Goal: Submit feedback/report problem: Submit feedback/report problem

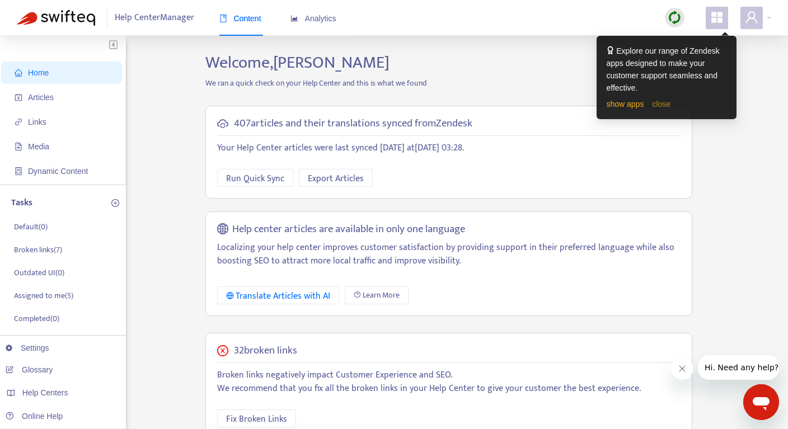
click at [666, 102] on link "close" at bounding box center [661, 104] width 18 height 9
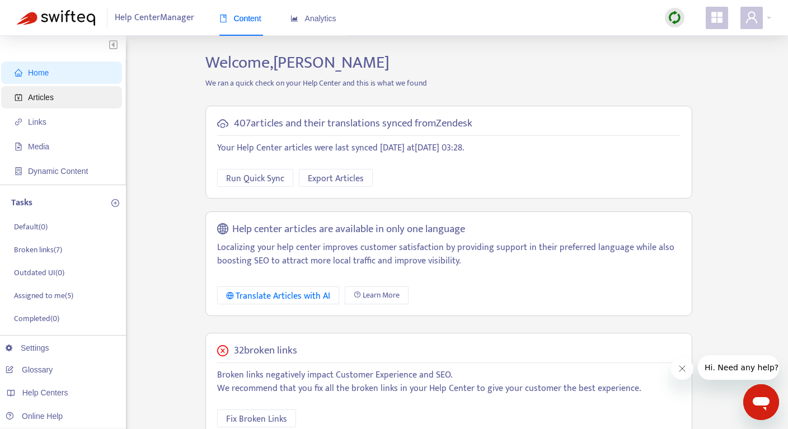
click at [63, 101] on span "Articles" at bounding box center [64, 97] width 98 height 22
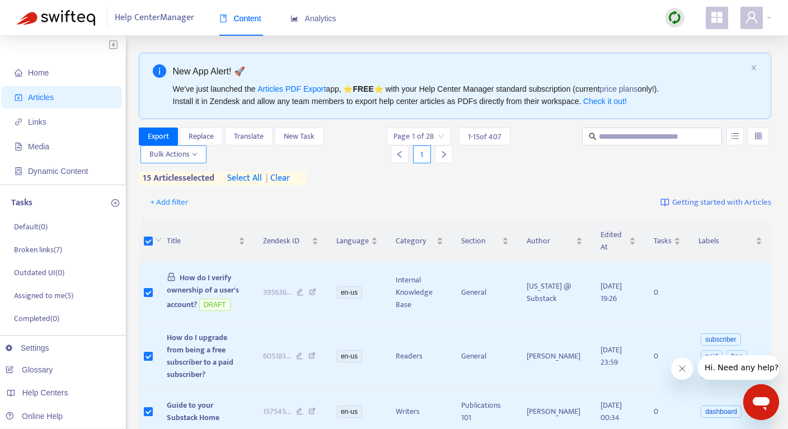
click at [186, 151] on span "Bulk Actions" at bounding box center [173, 154] width 48 height 12
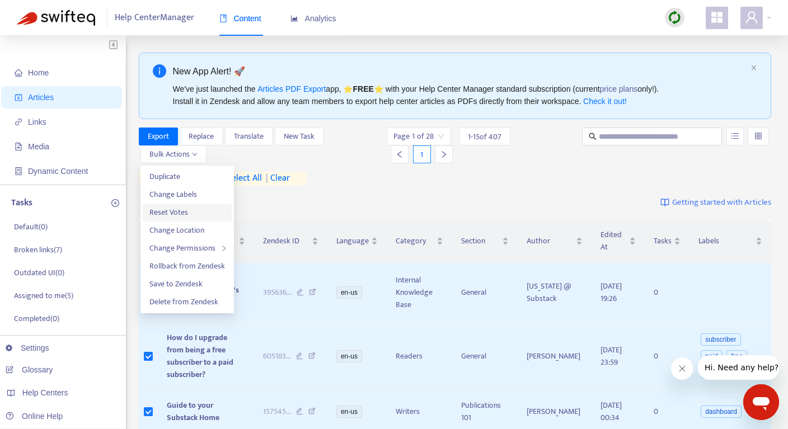
click at [178, 212] on span "Reset Votes" at bounding box center [168, 212] width 39 height 13
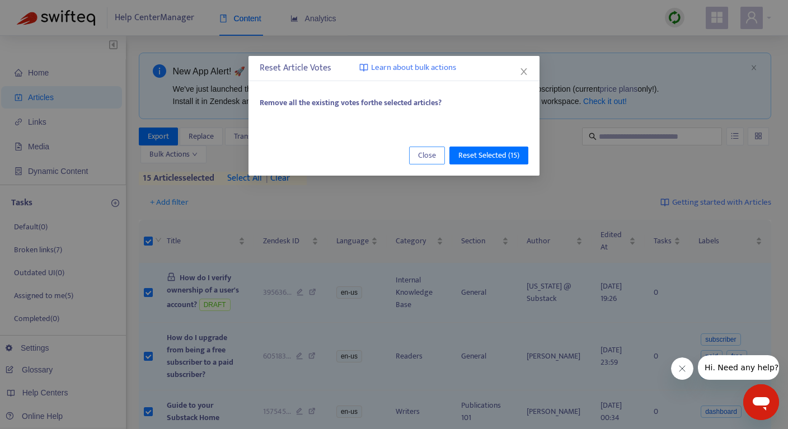
click at [423, 156] on span "Close" at bounding box center [427, 155] width 18 height 12
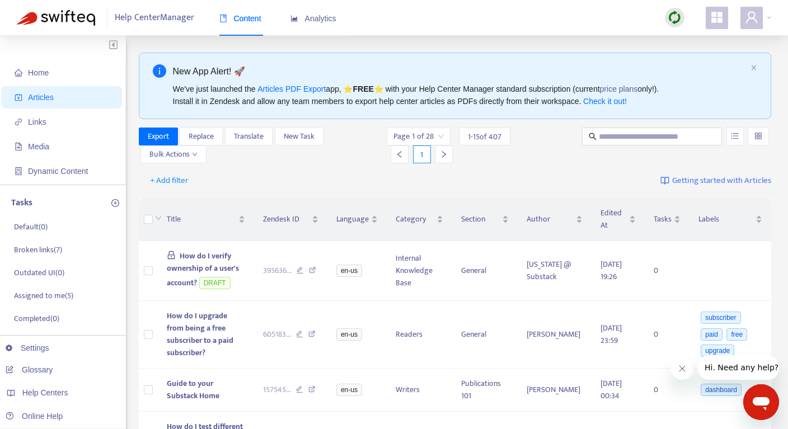
click at [474, 134] on span "1 - 15 of 407" at bounding box center [485, 137] width 34 height 12
click at [440, 137] on input "search" at bounding box center [418, 136] width 50 height 17
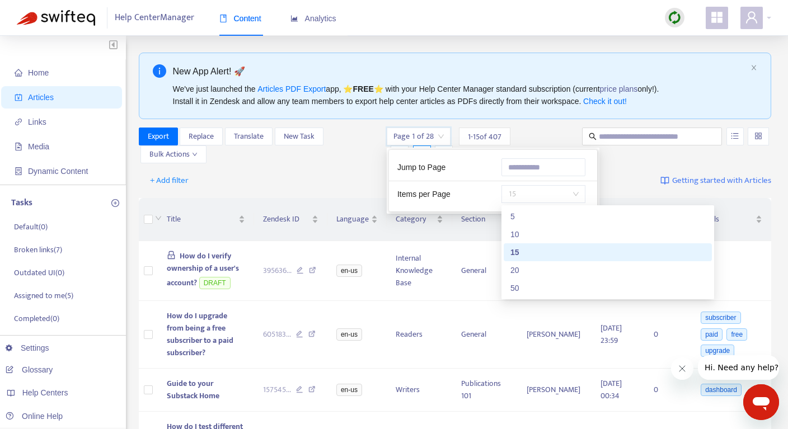
click at [529, 191] on span "15" at bounding box center [543, 194] width 71 height 17
click at [527, 289] on div "50" at bounding box center [607, 288] width 195 height 12
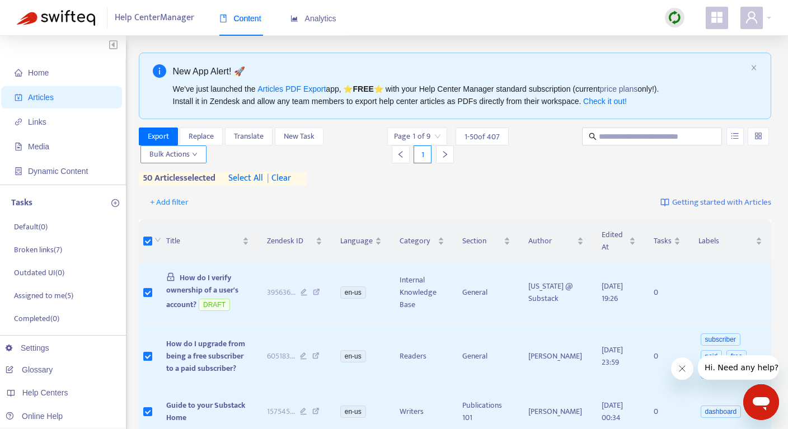
click at [188, 154] on span "Bulk Actions" at bounding box center [173, 154] width 48 height 12
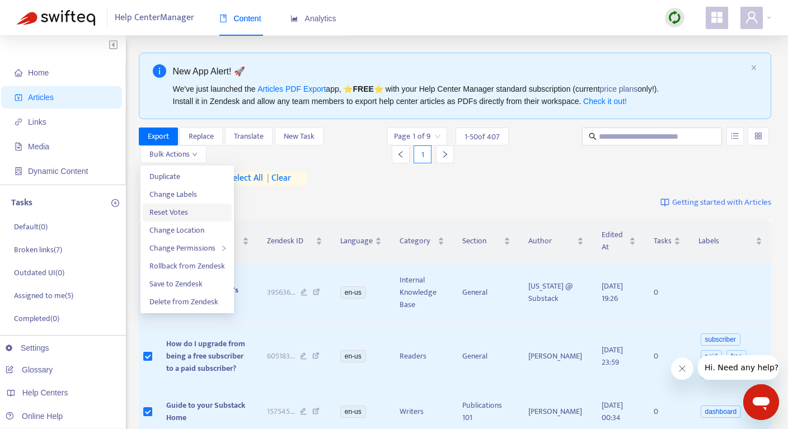
click at [179, 213] on span "Reset Votes" at bounding box center [168, 212] width 39 height 13
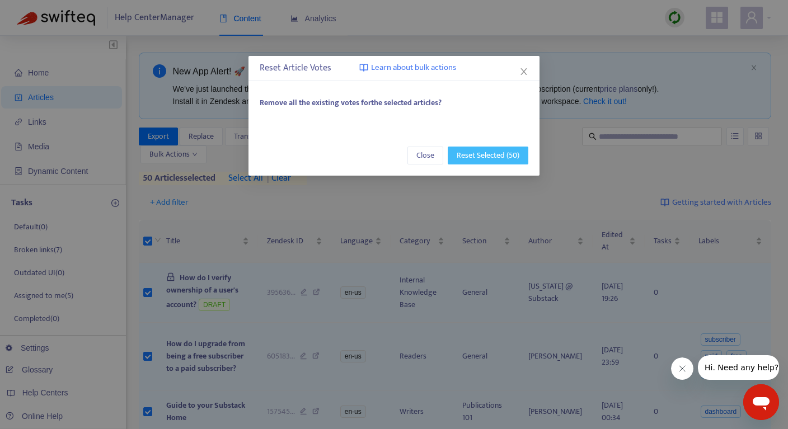
click at [477, 158] on span "Reset Selected (50)" at bounding box center [488, 155] width 63 height 12
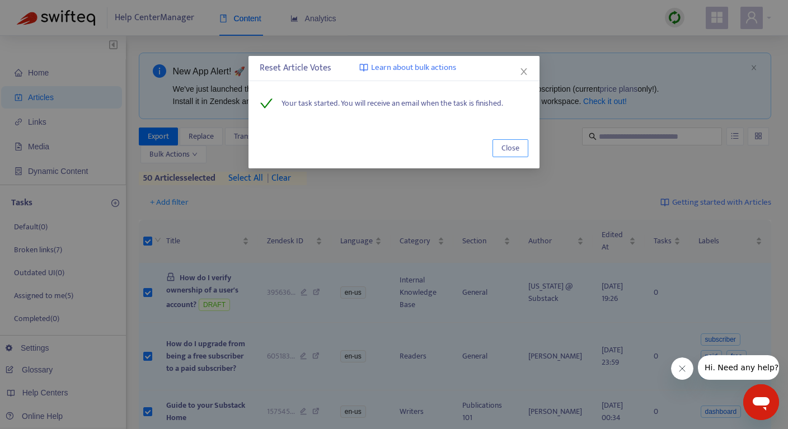
click at [502, 148] on span "Close" at bounding box center [510, 148] width 18 height 12
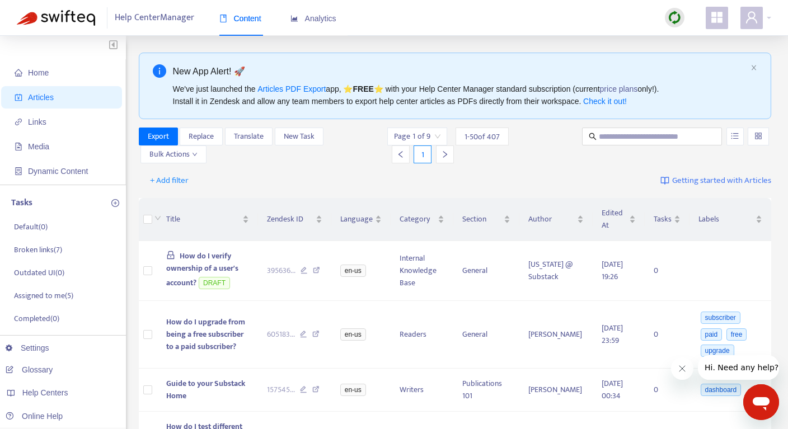
click at [446, 154] on icon "right" at bounding box center [445, 154] width 4 height 7
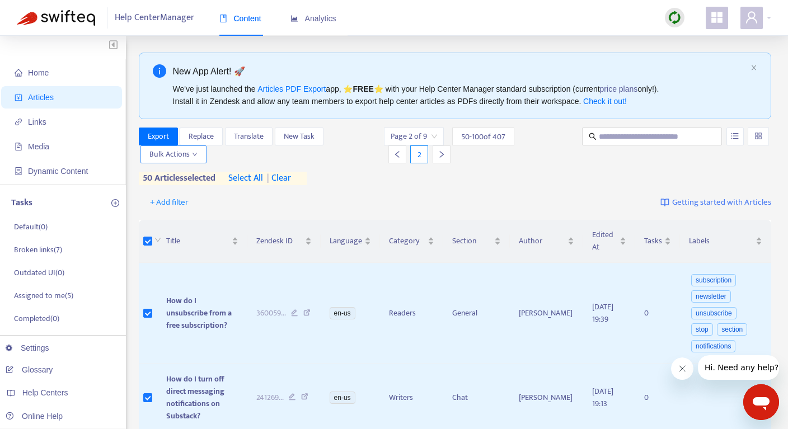
click at [191, 155] on span "Bulk Actions" at bounding box center [173, 154] width 48 height 12
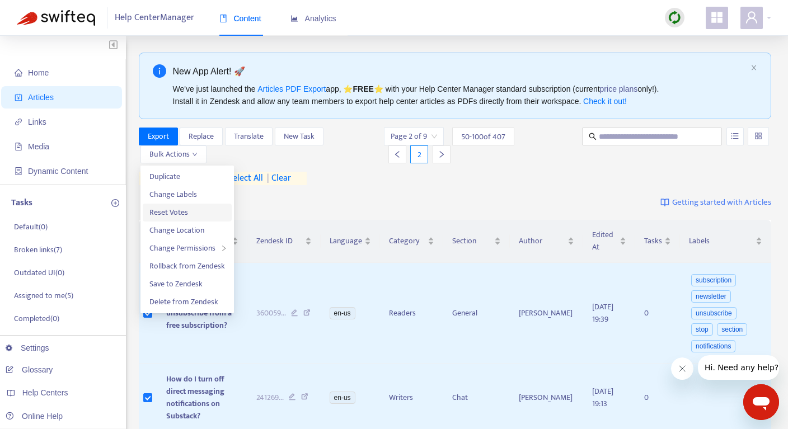
click at [180, 209] on span "Reset Votes" at bounding box center [168, 212] width 39 height 13
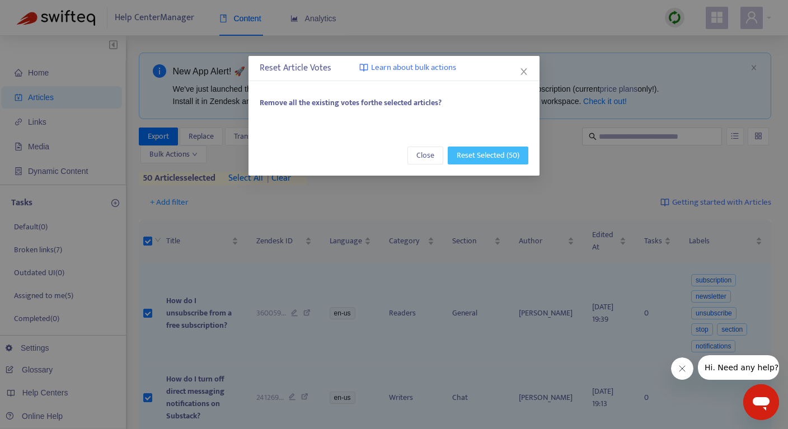
click at [462, 151] on span "Reset Selected (50)" at bounding box center [488, 155] width 63 height 12
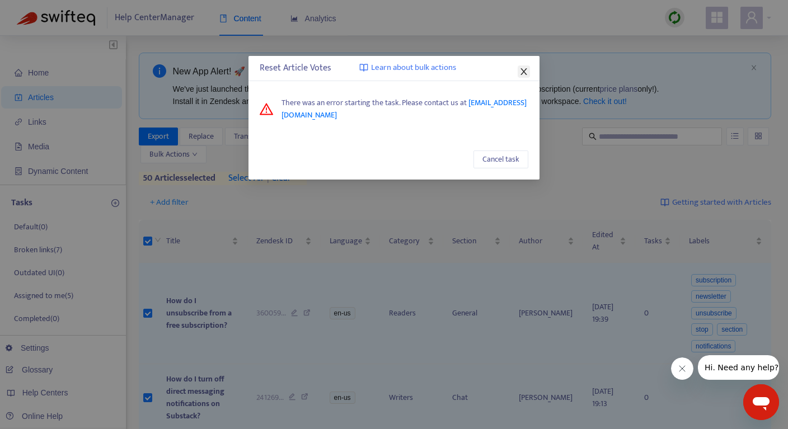
click at [522, 71] on icon "close" at bounding box center [523, 71] width 9 height 9
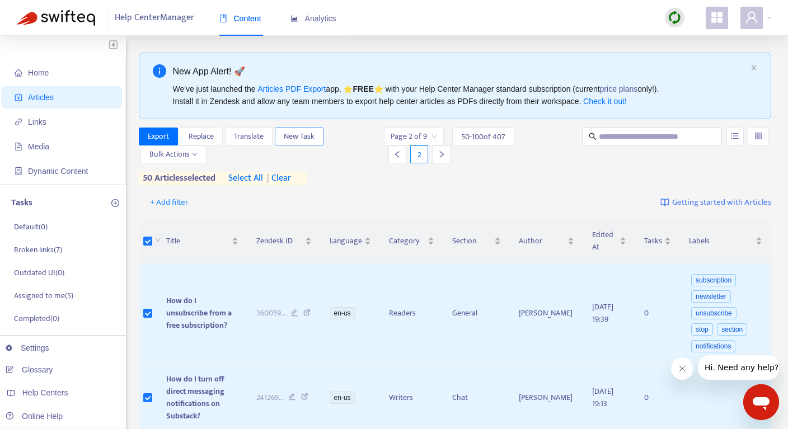
click at [303, 138] on span "New Task" at bounding box center [299, 136] width 31 height 12
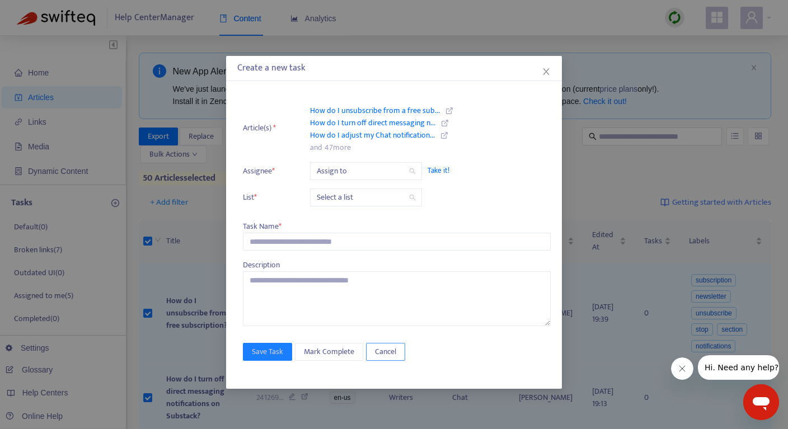
click at [392, 347] on span "Cancel" at bounding box center [385, 352] width 21 height 12
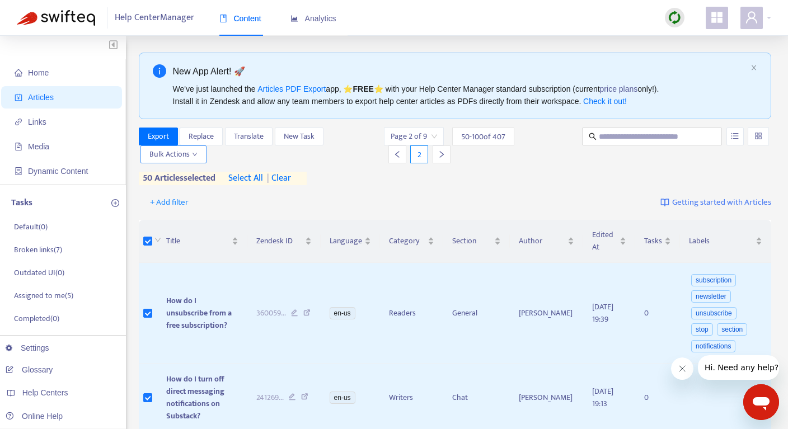
click at [192, 152] on icon "down" at bounding box center [195, 155] width 6 height 6
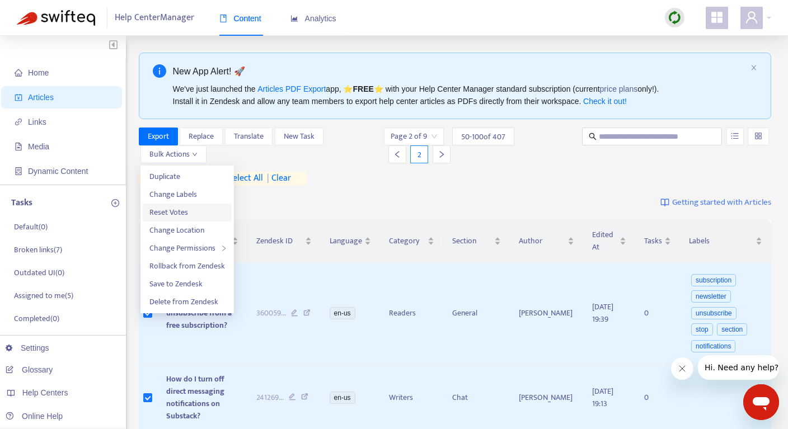
click at [175, 209] on span "Reset Votes" at bounding box center [168, 212] width 39 height 13
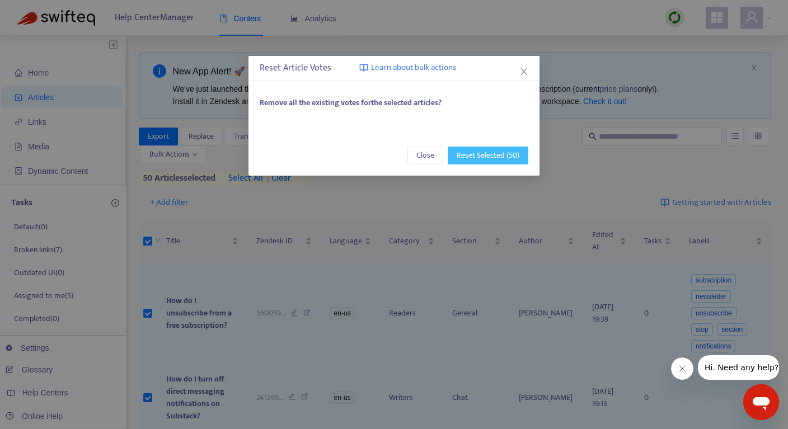
click at [468, 155] on span "Reset Selected (50)" at bounding box center [488, 155] width 63 height 12
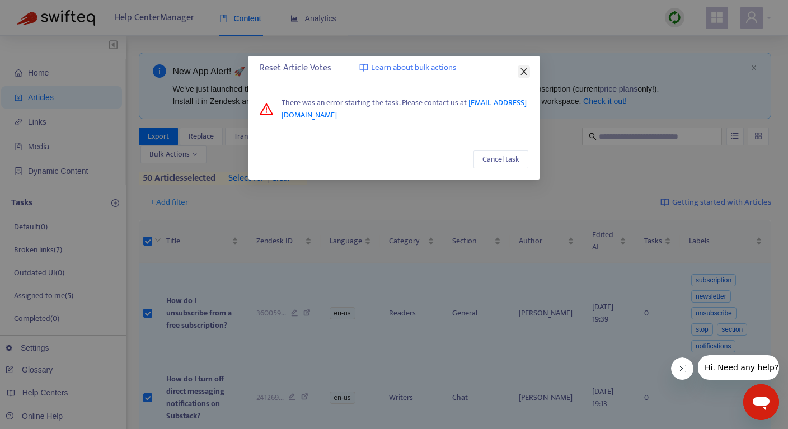
click at [521, 71] on icon "close" at bounding box center [523, 71] width 9 height 9
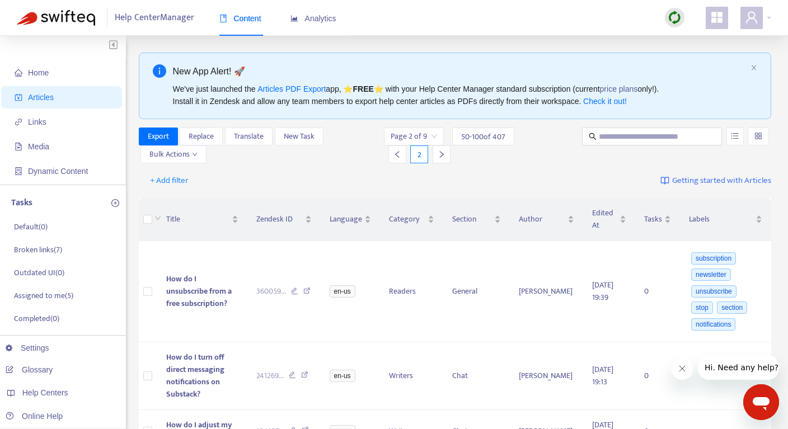
click at [756, 393] on icon "Open messaging window" at bounding box center [761, 402] width 20 height 20
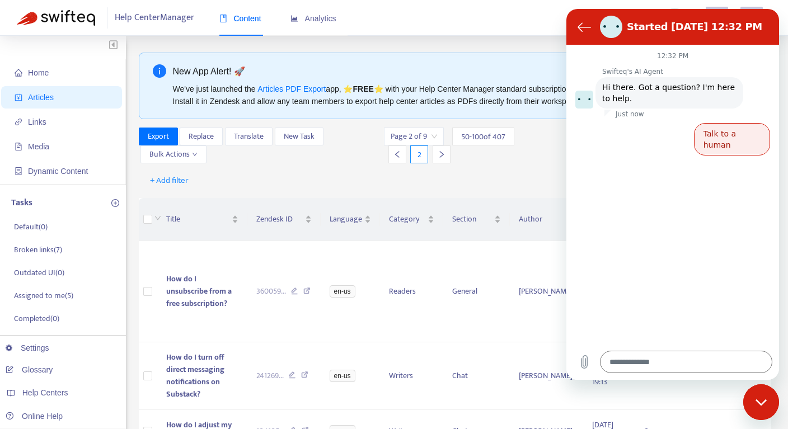
click at [711, 129] on button "Talk to a human" at bounding box center [732, 139] width 76 height 32
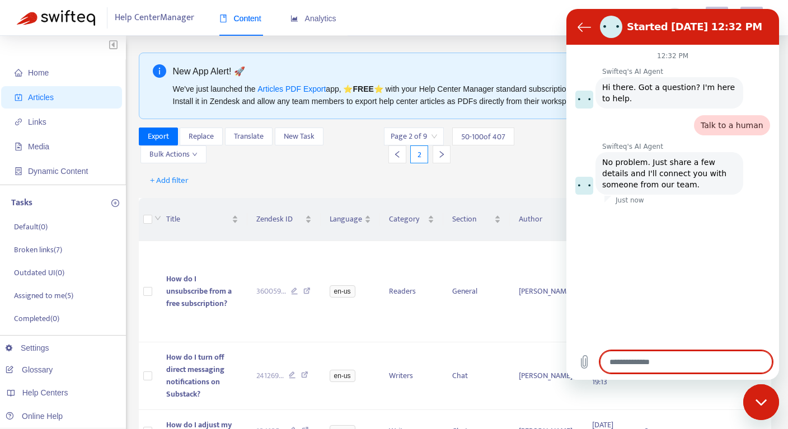
type textarea "*"
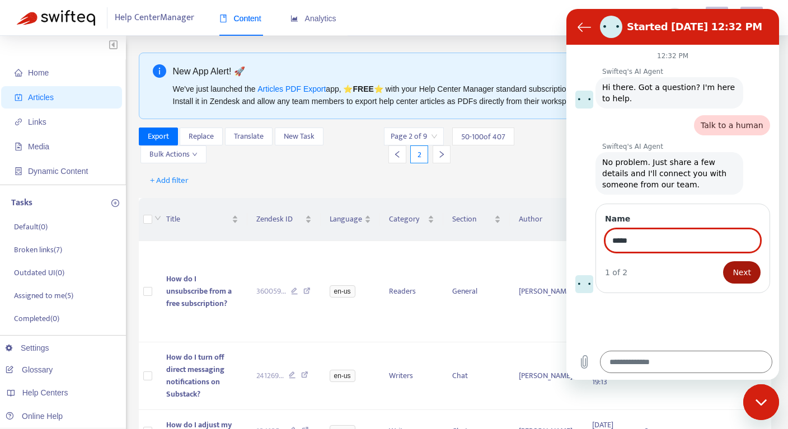
type input "*****"
click at [743, 272] on span "Next" at bounding box center [741, 272] width 18 height 13
type textarea "*"
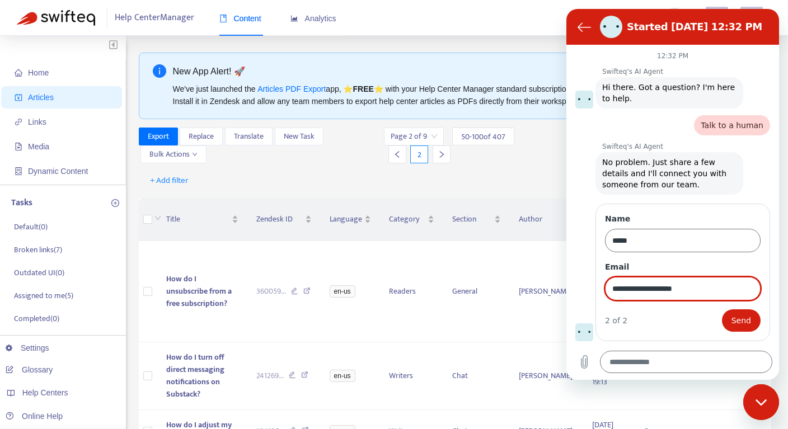
type input "**********"
click at [722, 309] on button "Send" at bounding box center [741, 320] width 39 height 22
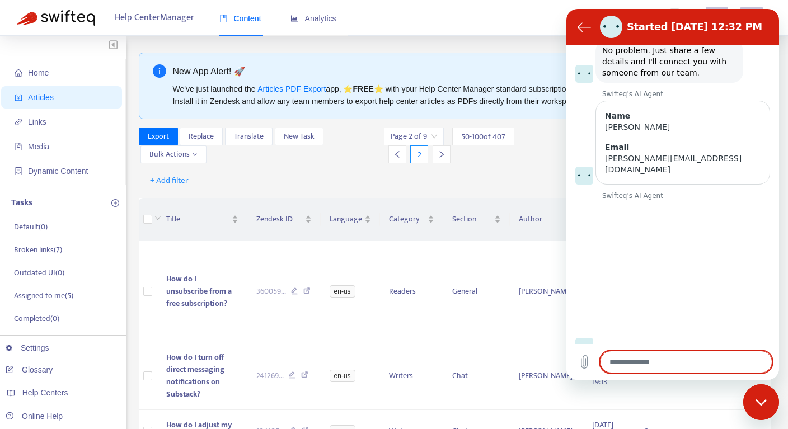
scroll to position [114, 0]
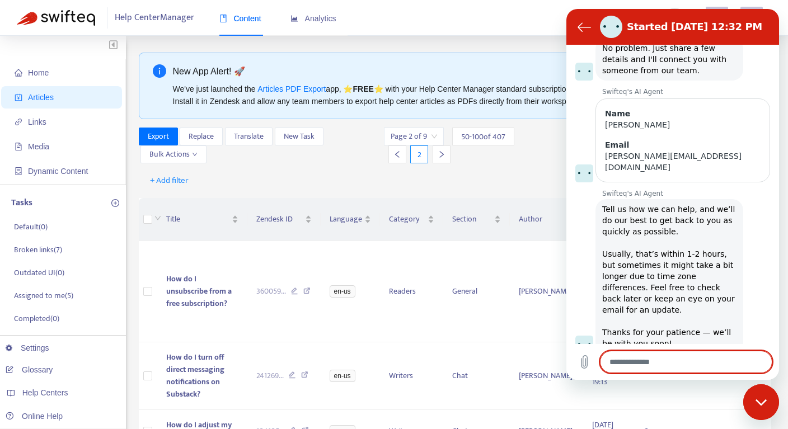
type textarea "*"
click at [361, 172] on div "+ Add filter Getting started with Articles" at bounding box center [455, 181] width 633 height 26
click at [582, 29] on icon "Back to the conversation list" at bounding box center [583, 26] width 13 height 13
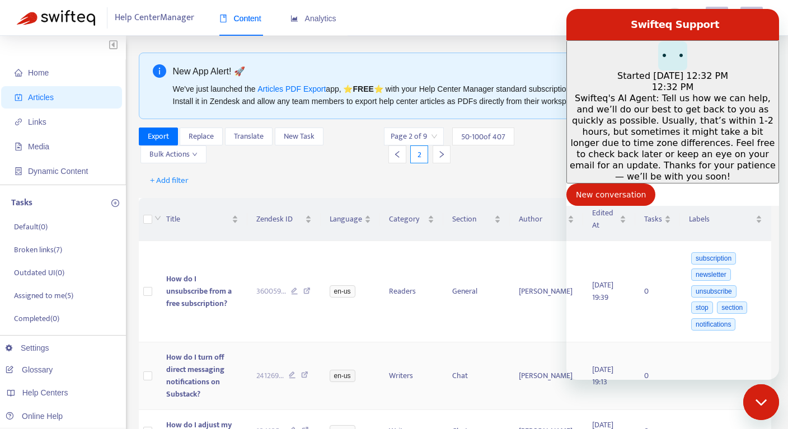
click at [758, 402] on icon "Close messaging window" at bounding box center [760, 402] width 11 height 6
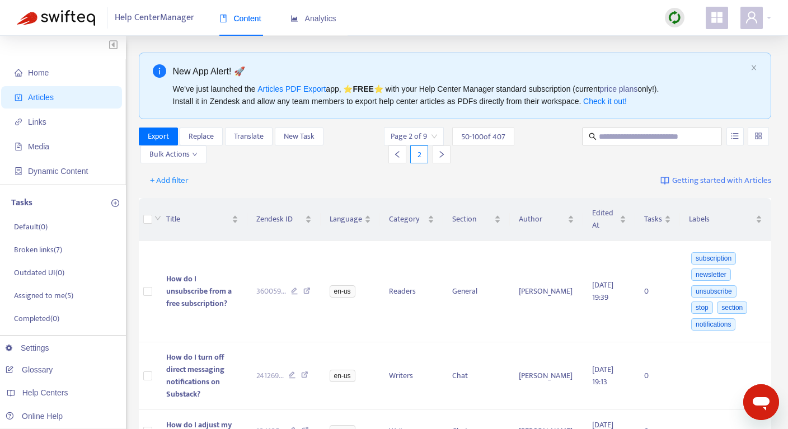
click at [507, 142] on div "50 - 100 of 407" at bounding box center [483, 137] width 62 height 18
click at [433, 132] on input "search" at bounding box center [414, 136] width 46 height 17
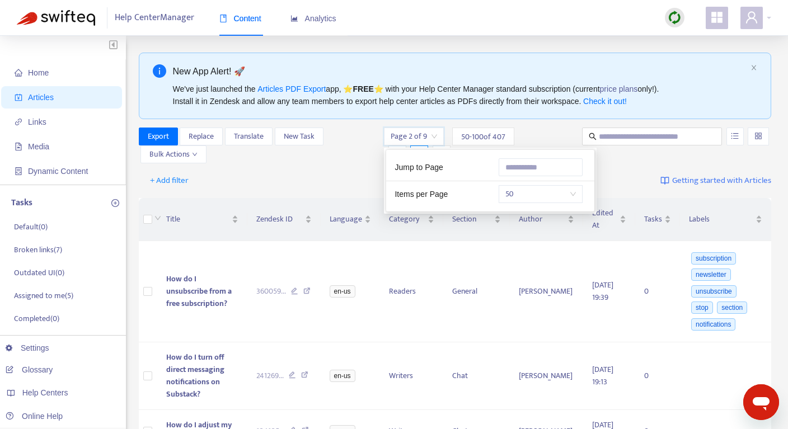
click at [433, 132] on input "search" at bounding box center [414, 136] width 46 height 17
